Goal: Information Seeking & Learning: Find specific fact

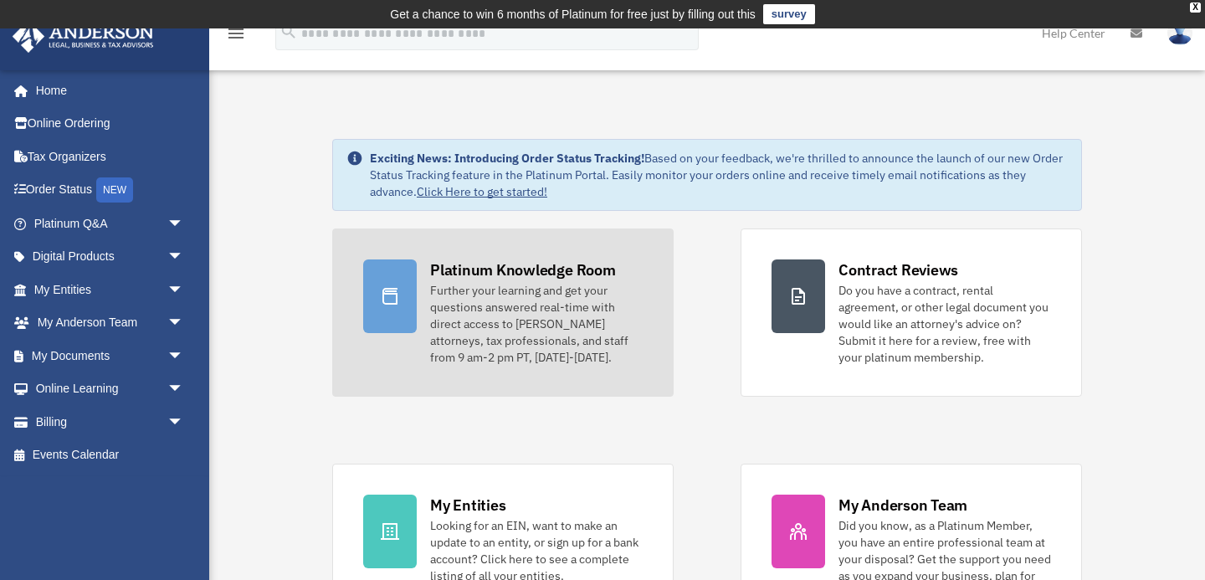
click at [535, 284] on div "Further your learning and get your questions answered real-time with direct acc…" at bounding box center [536, 324] width 212 height 84
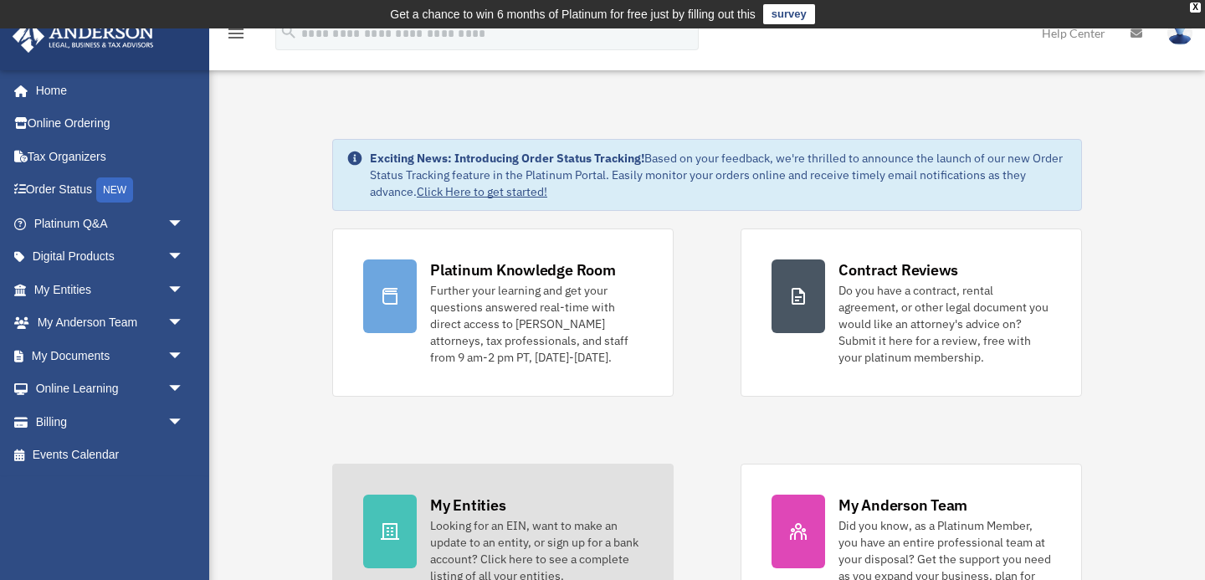
click at [560, 524] on div "Looking for an EIN, want to make an update to an entity, or sign up for a bank …" at bounding box center [536, 550] width 212 height 67
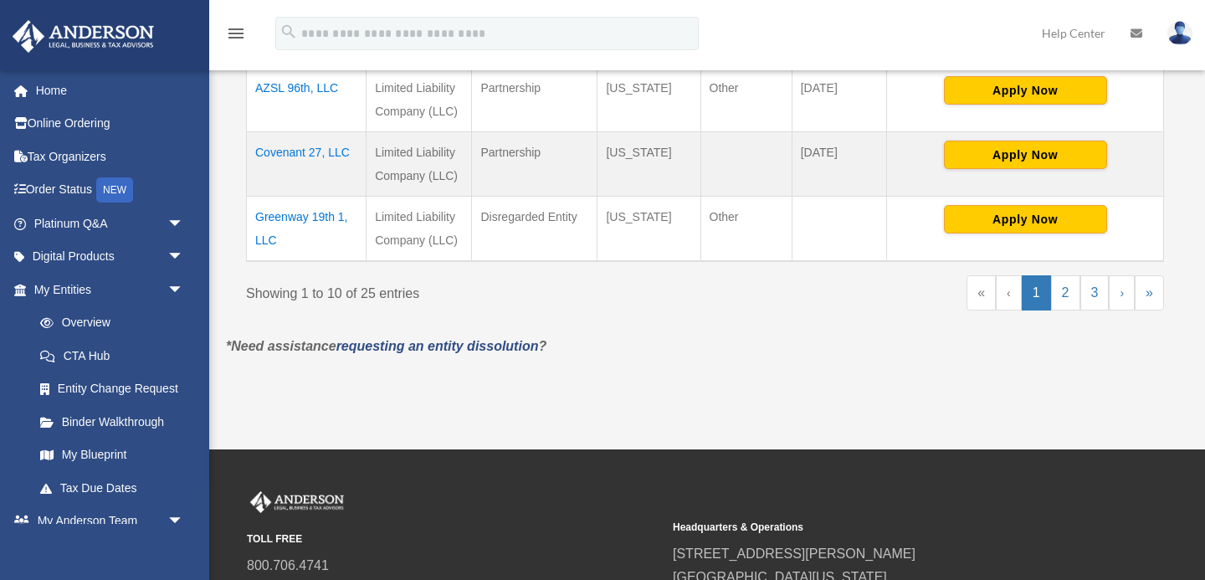
scroll to position [980, 0]
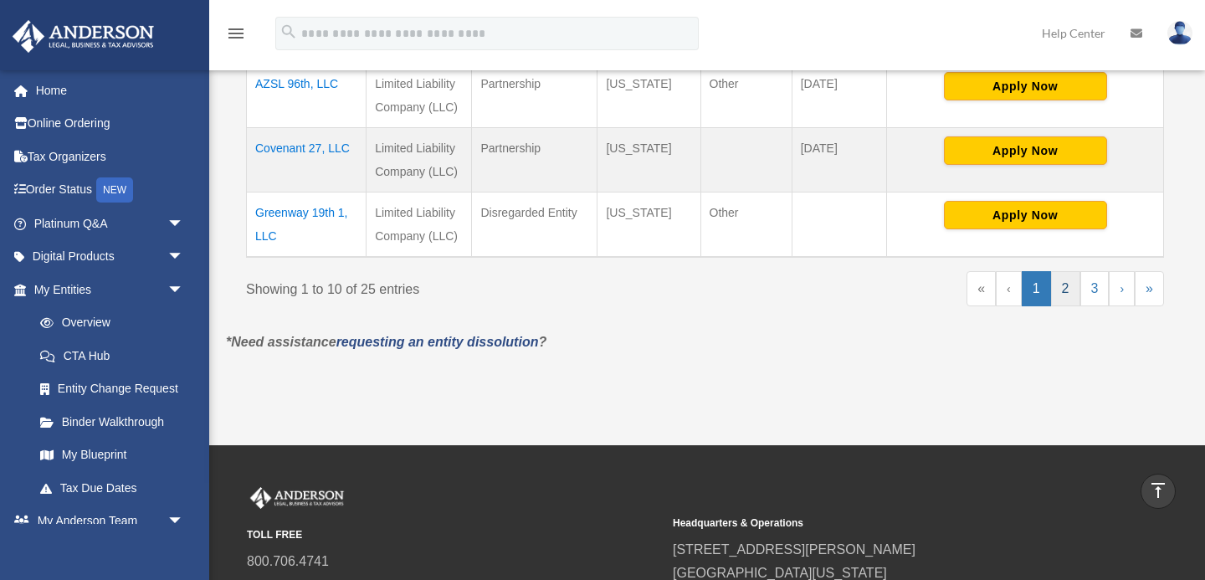
click at [1067, 289] on link "2" at bounding box center [1065, 288] width 29 height 35
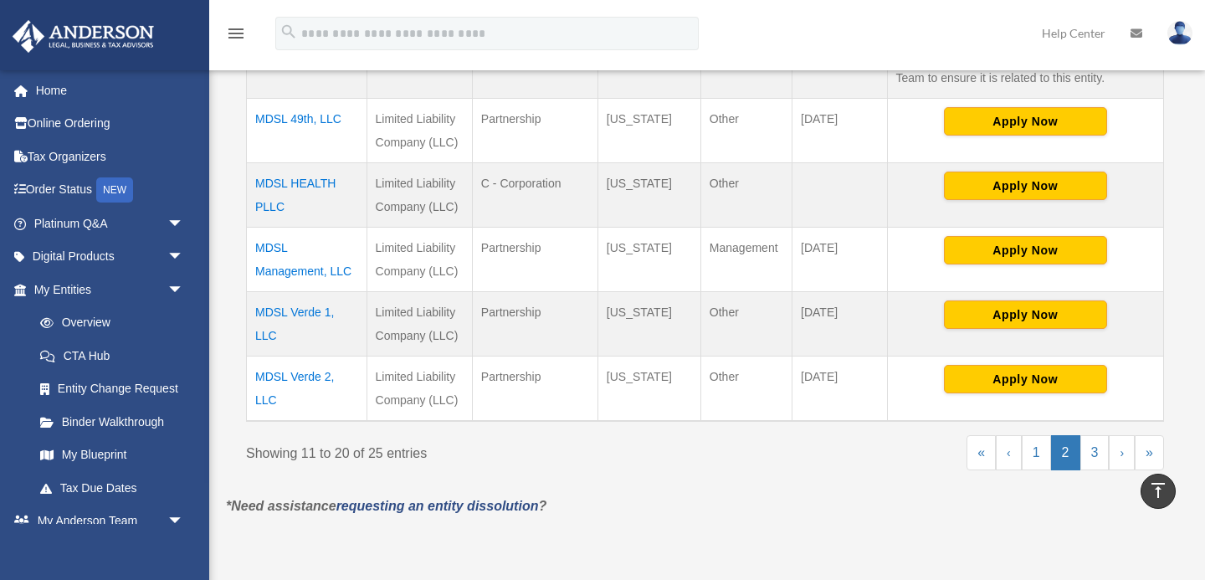
scroll to position [817, 0]
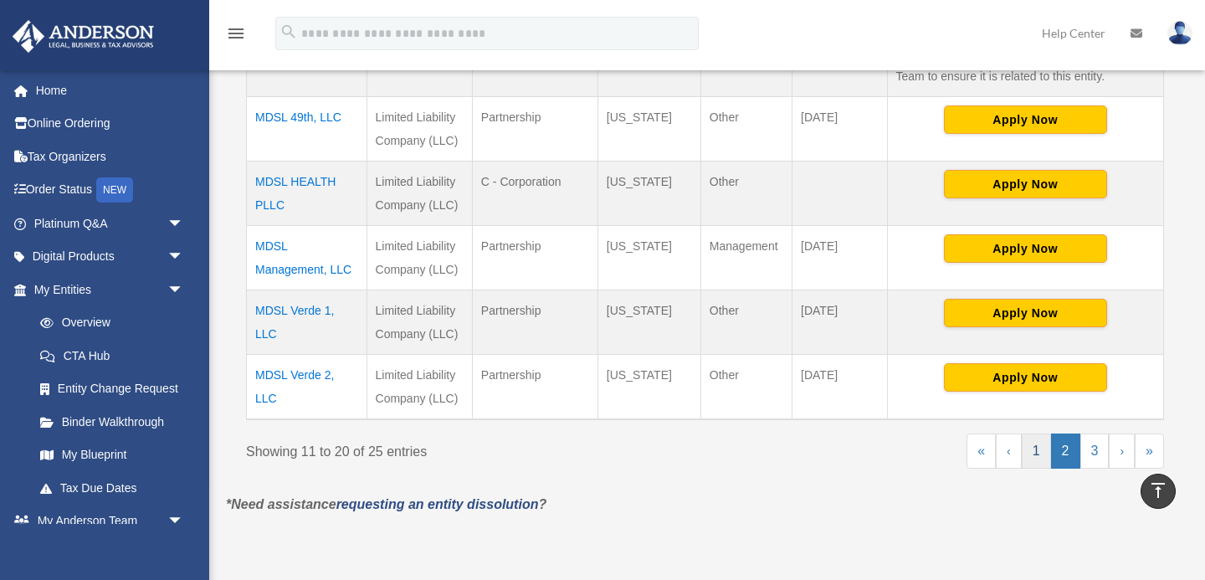
click at [1040, 451] on link "1" at bounding box center [1035, 450] width 29 height 35
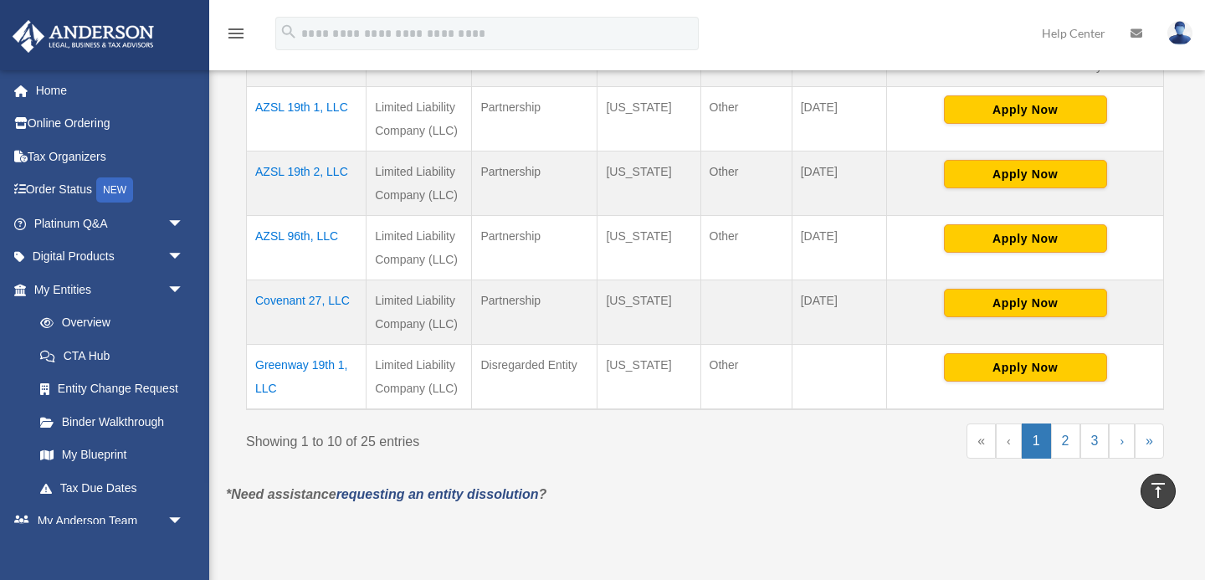
scroll to position [830, 0]
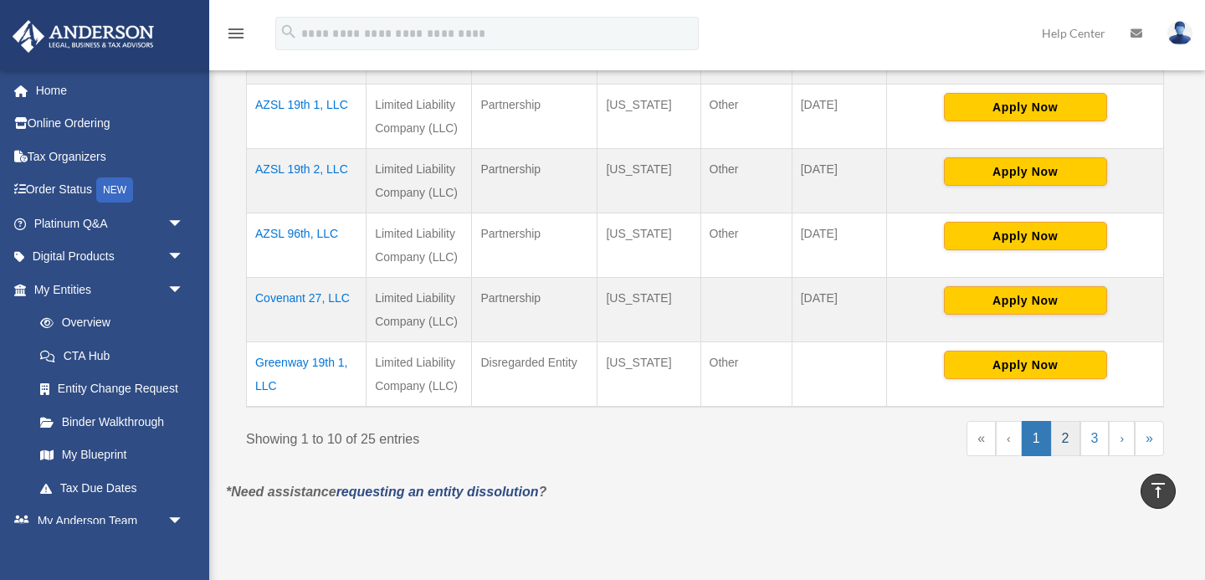
click at [1063, 438] on link "2" at bounding box center [1065, 438] width 29 height 35
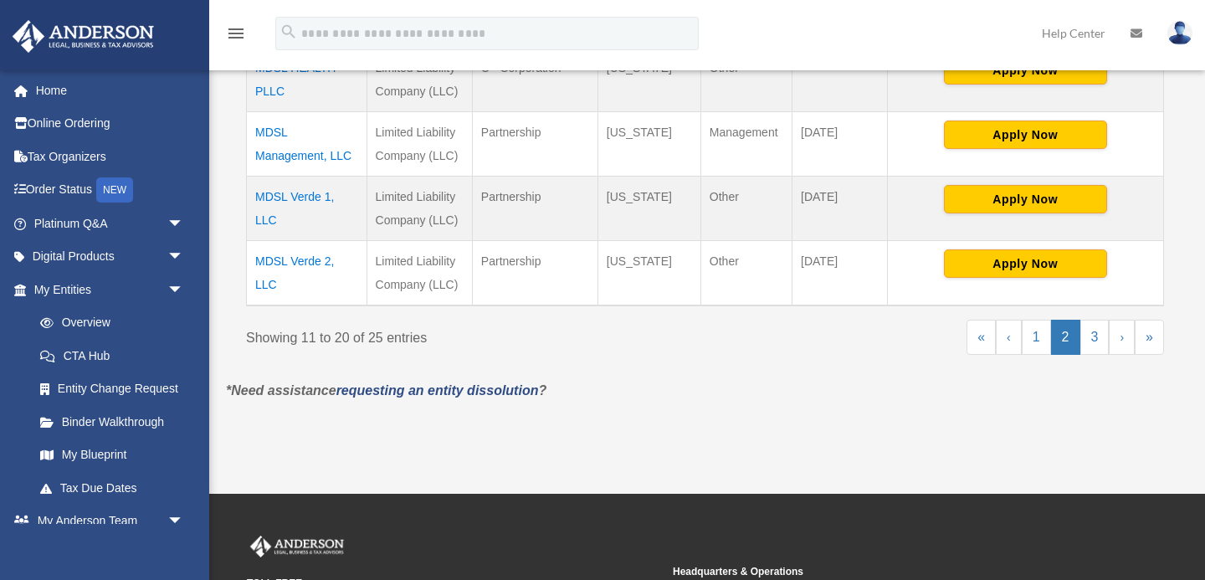
scroll to position [938, 0]
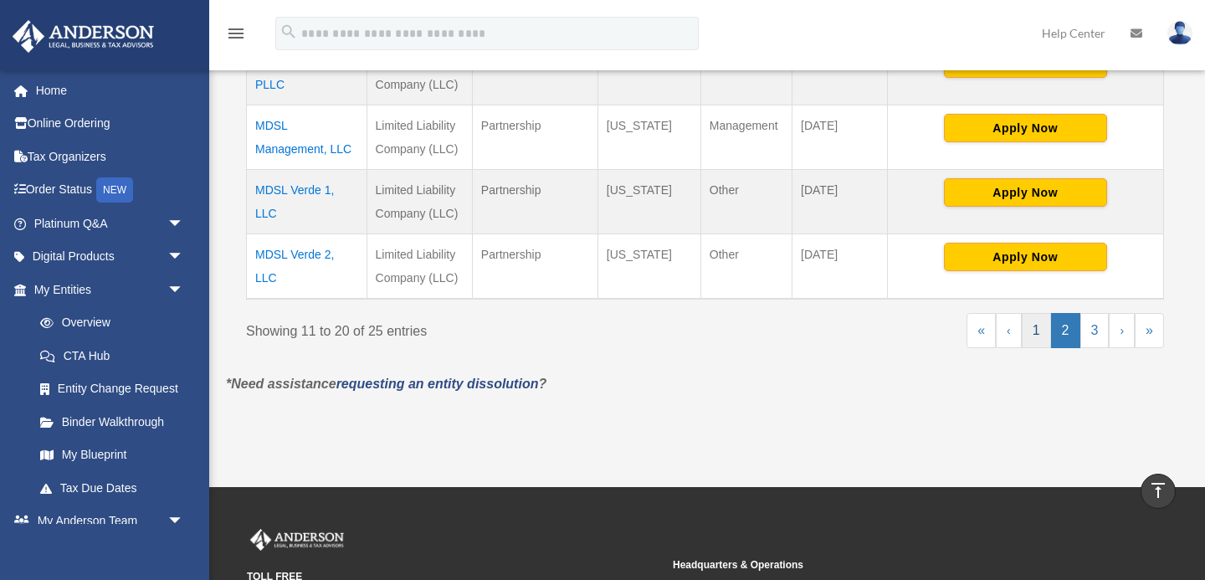
click at [1041, 330] on link "1" at bounding box center [1035, 330] width 29 height 35
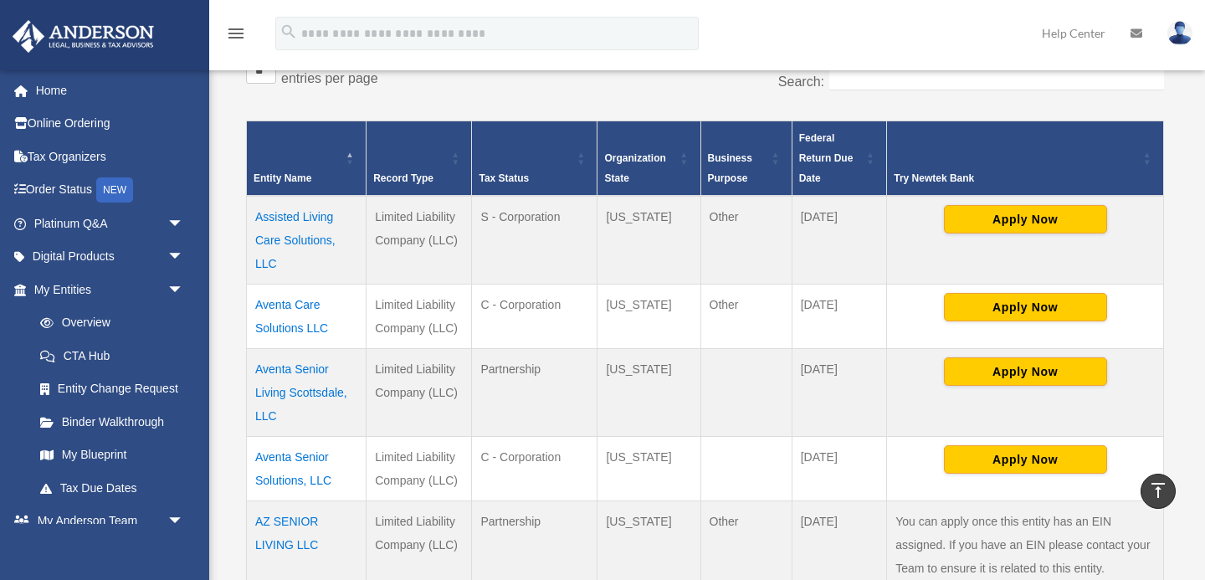
scroll to position [307, 0]
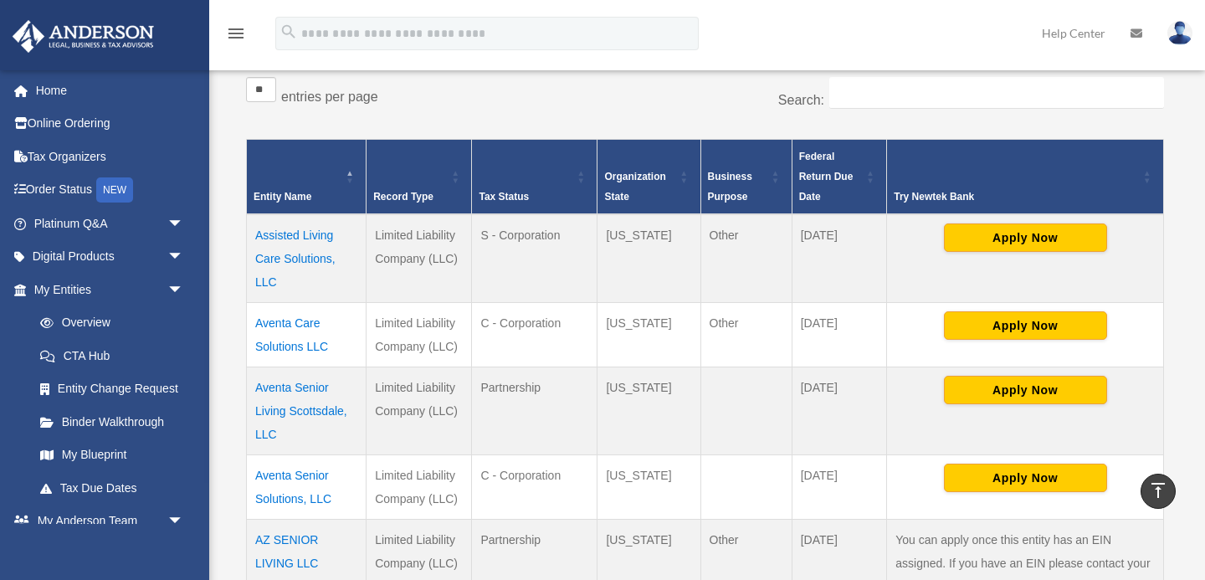
click at [294, 235] on td "Assisted Living Care Solutions, LLC" at bounding box center [307, 258] width 120 height 89
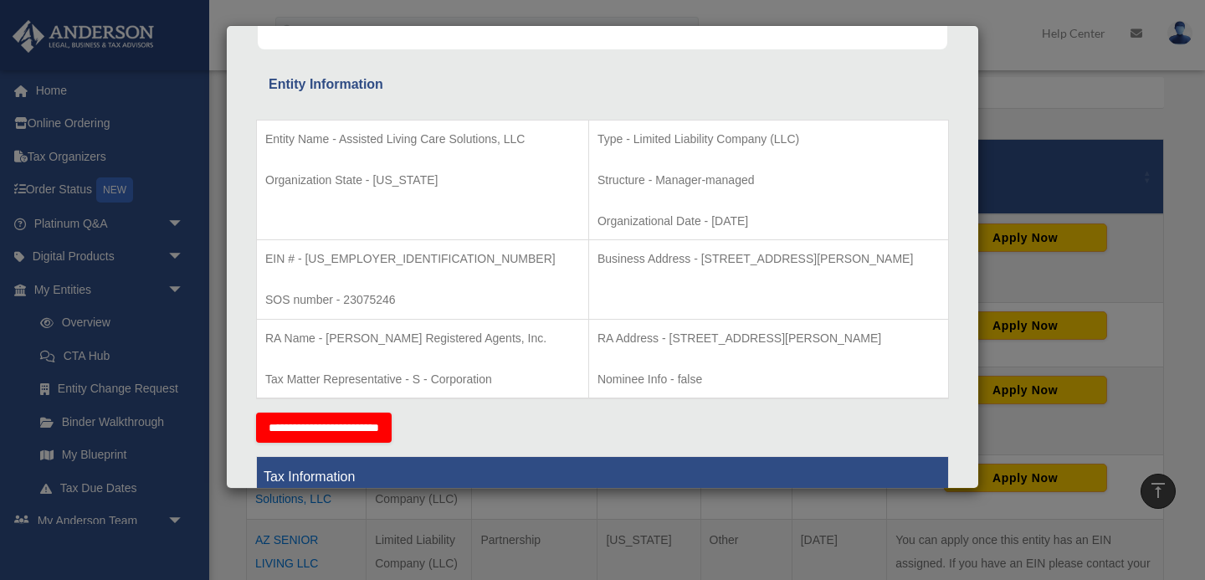
scroll to position [276, 0]
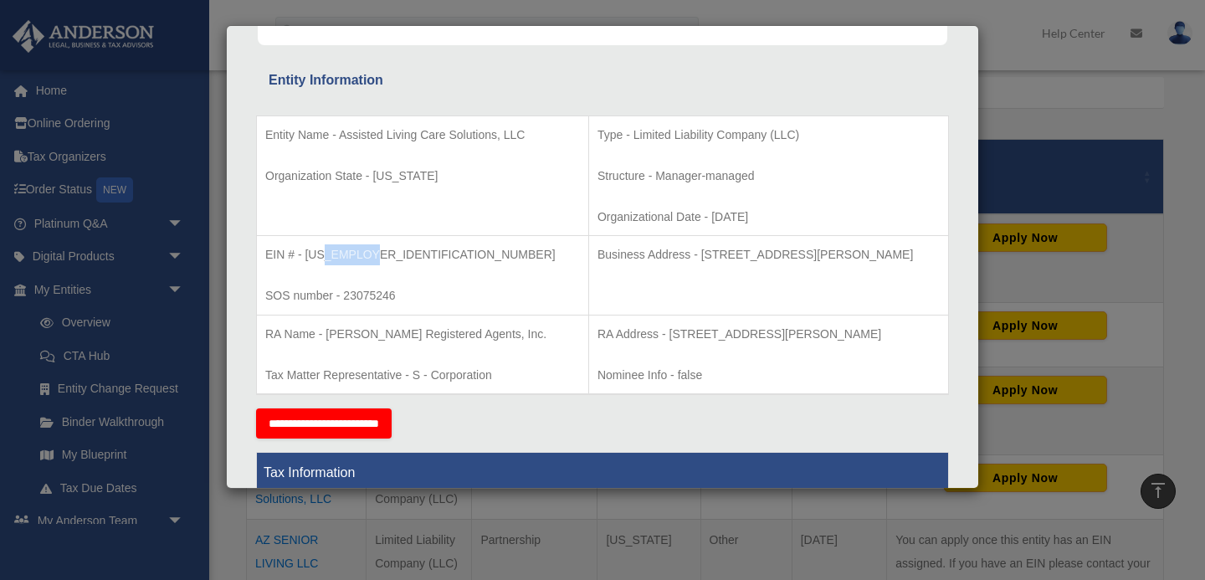
drag, startPoint x: 368, startPoint y: 252, endPoint x: 323, endPoint y: 253, distance: 45.2
click at [323, 253] on p "EIN # - 85-0615184" at bounding box center [422, 254] width 315 height 21
click at [458, 279] on td "EIN # - 85-0615184 SOS number - 23075246" at bounding box center [423, 275] width 332 height 79
drag, startPoint x: 330, startPoint y: 255, endPoint x: 380, endPoint y: 255, distance: 50.2
click at [380, 255] on p "EIN # - 85-0615184" at bounding box center [422, 254] width 315 height 21
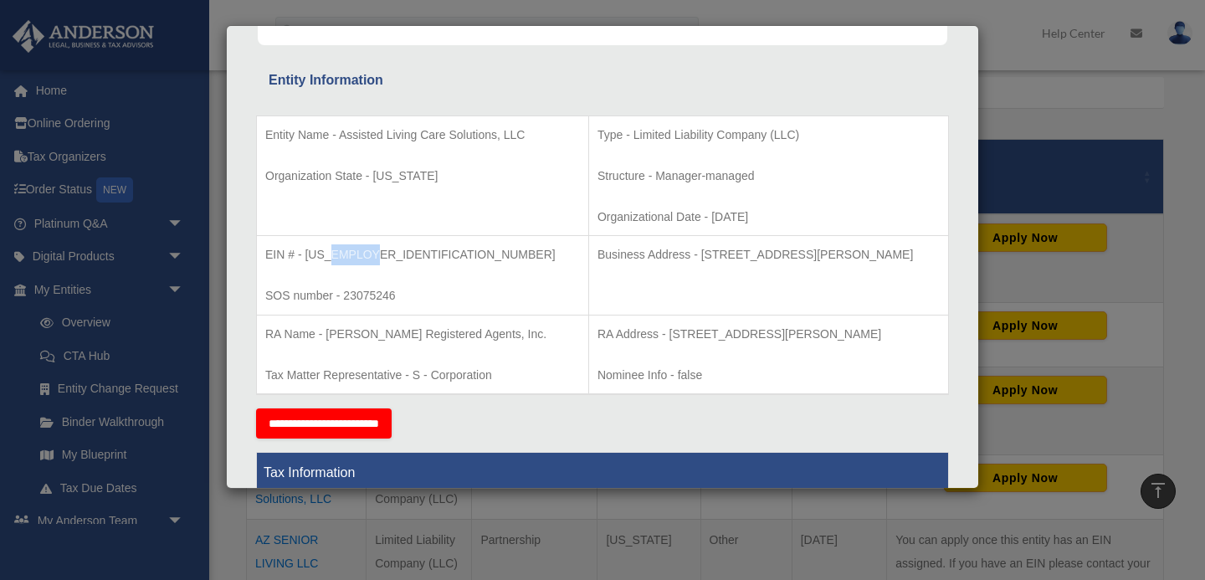
copy p "615184"
